Goal: Task Accomplishment & Management: Manage account settings

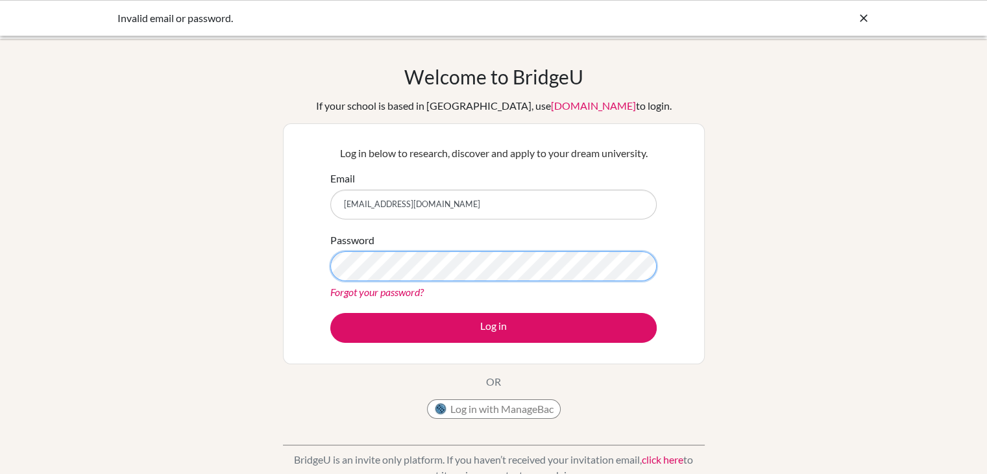
click at [330, 313] on button "Log in" at bounding box center [493, 328] width 326 height 30
